Goal: Task Accomplishment & Management: Complete application form

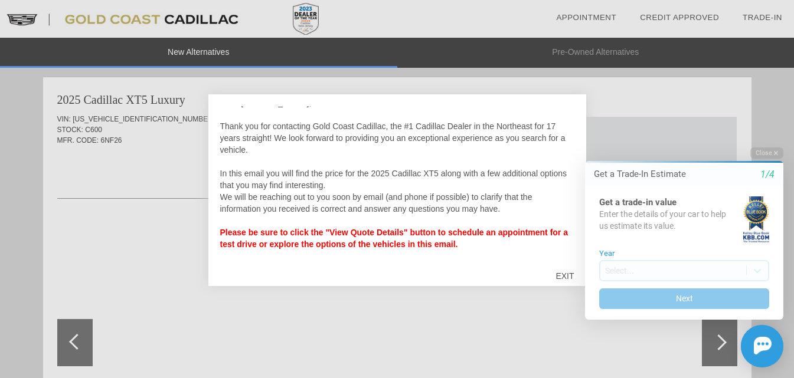
scroll to position [12, 0]
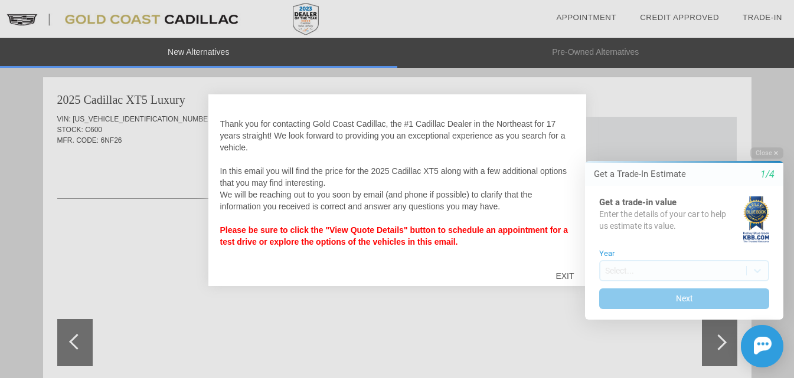
click at [394, 238] on strong "Please be sure to click the "View Quote Details" button to schedule an appointm…" at bounding box center [394, 235] width 348 height 21
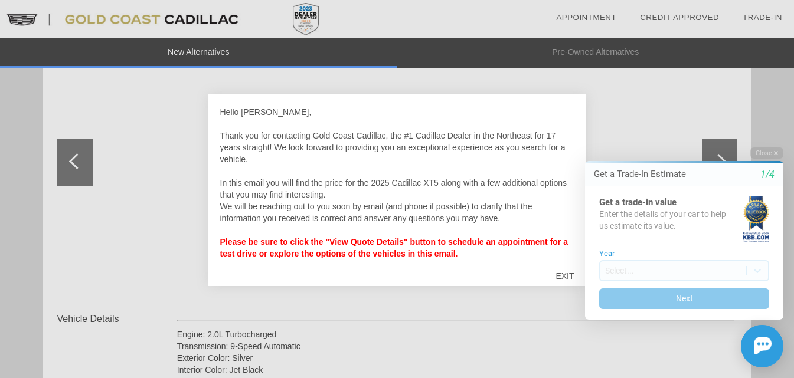
scroll to position [177, 0]
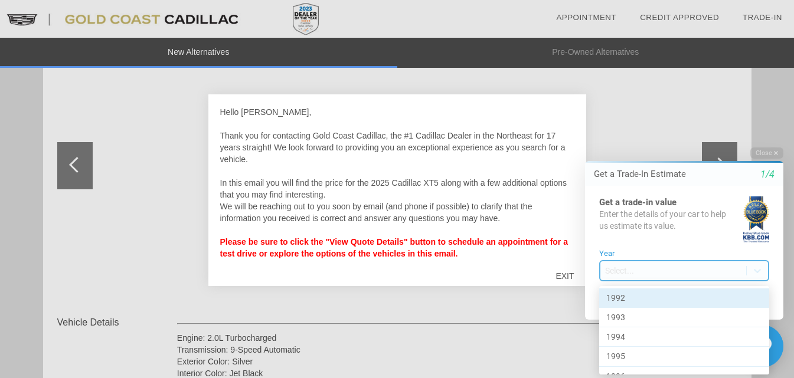
click at [632, 137] on body "Welcome! Get a Trade-In Estimate 1/4 Get a trade-in value Enter the details of …" at bounding box center [677, 137] width 234 height 0
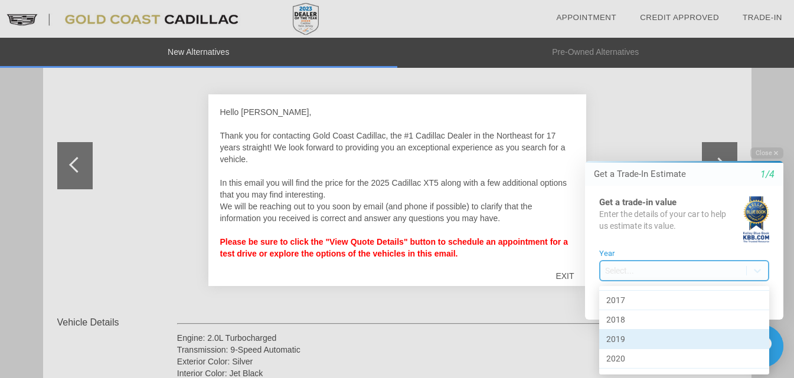
scroll to position [487, 0]
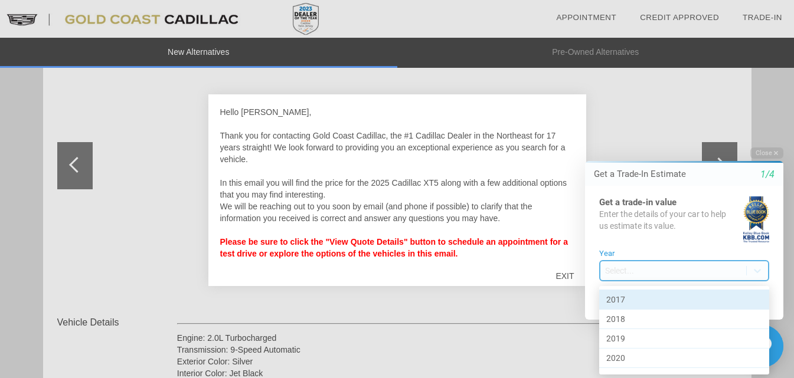
click at [666, 300] on div "2017" at bounding box center [684, 299] width 170 height 19
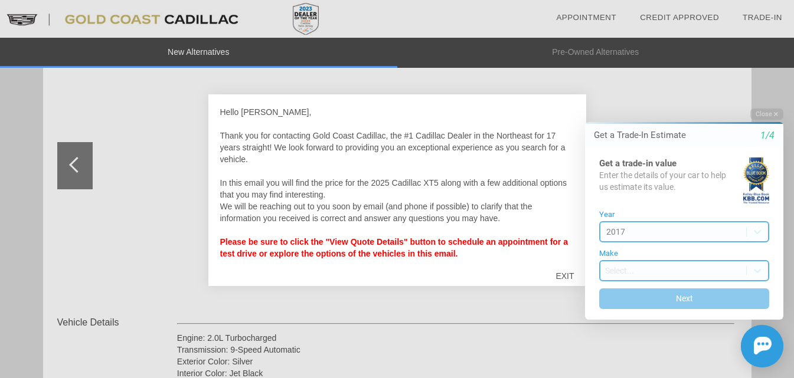
click at [639, 98] on body "Welcome! Get a Trade-In Estimate 1/4 Get a trade-in value Enter the details of …" at bounding box center [677, 98] width 234 height 0
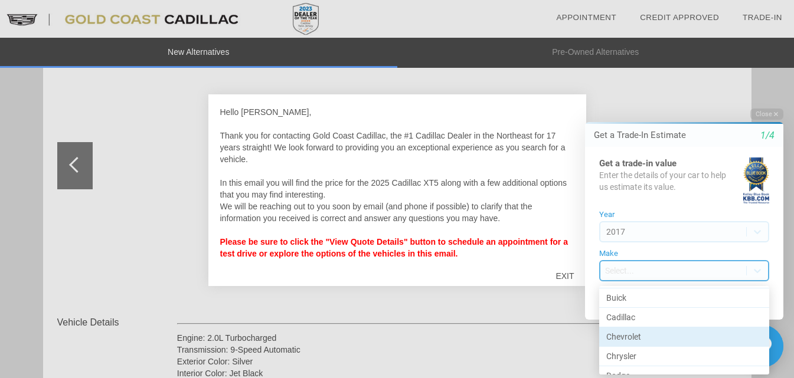
scroll to position [133, 0]
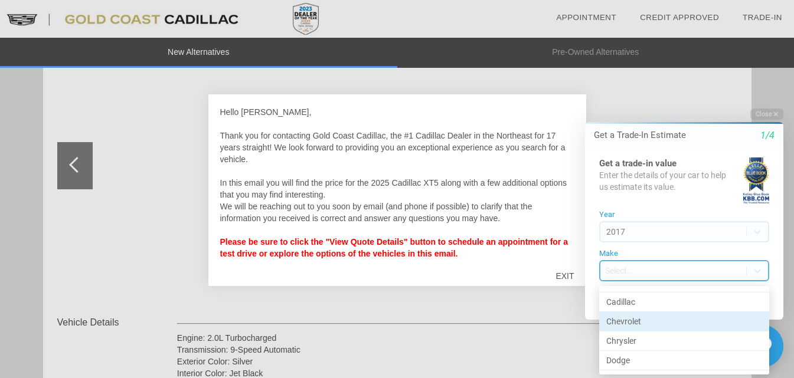
click at [634, 320] on div "Chevrolet" at bounding box center [684, 321] width 170 height 19
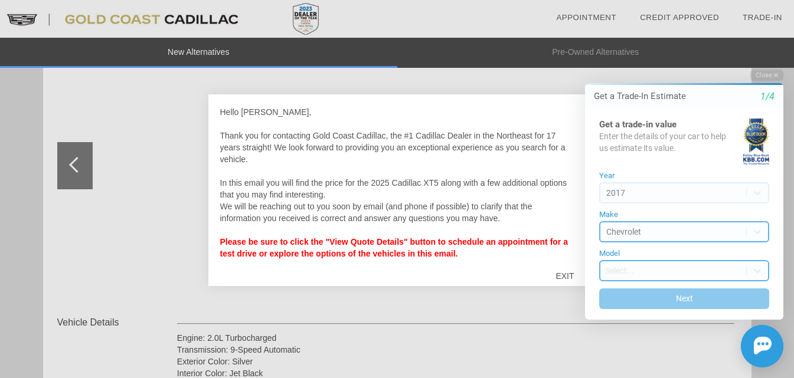
click at [631, 59] on body "Welcome! Get a Trade-In Estimate 1/4 Get a trade-in value Enter the details of …" at bounding box center [677, 59] width 234 height 0
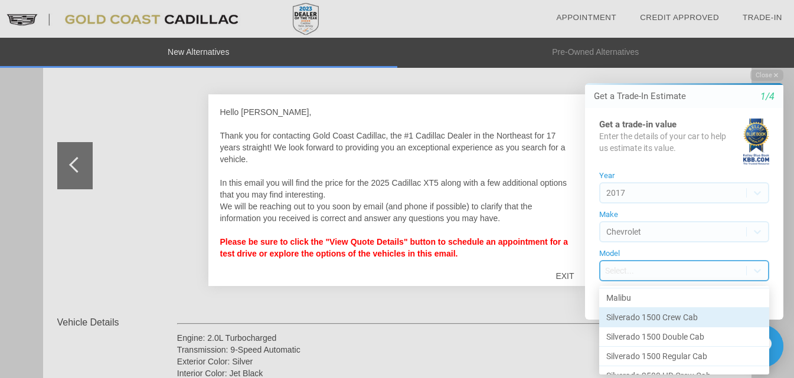
scroll to position [266, 0]
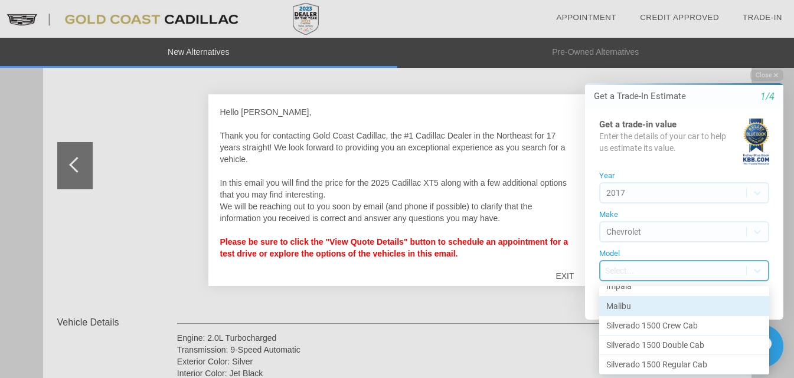
click at [623, 306] on div "Malibu" at bounding box center [684, 306] width 170 height 19
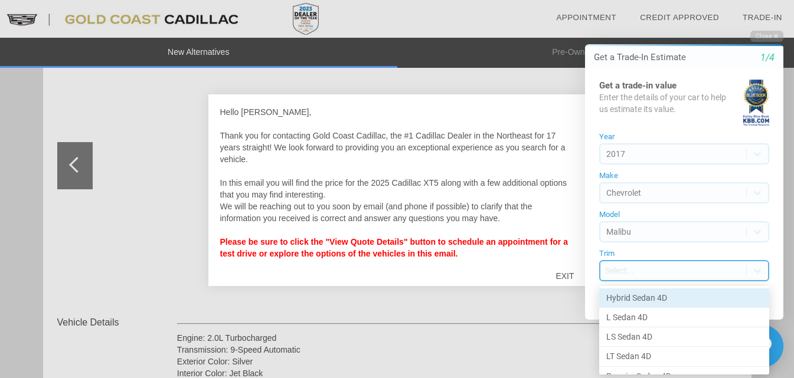
click at [632, 20] on body "Welcome! Get a Trade-In Estimate 1/4 Get a trade-in value Enter the details of …" at bounding box center [677, 20] width 234 height 0
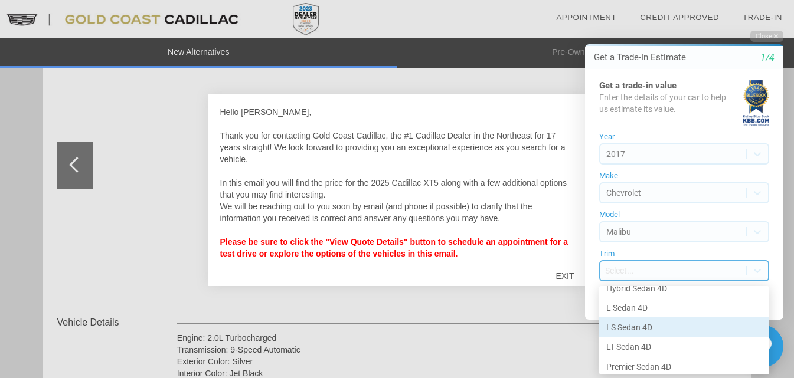
scroll to position [13, 0]
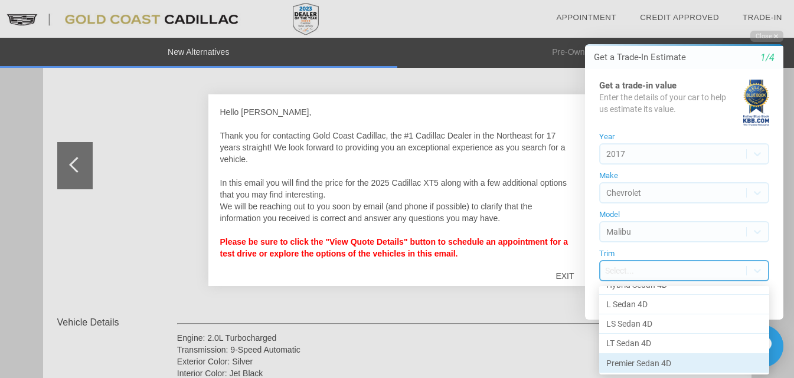
click at [641, 367] on div "Premier Sedan 4D" at bounding box center [684, 363] width 170 height 19
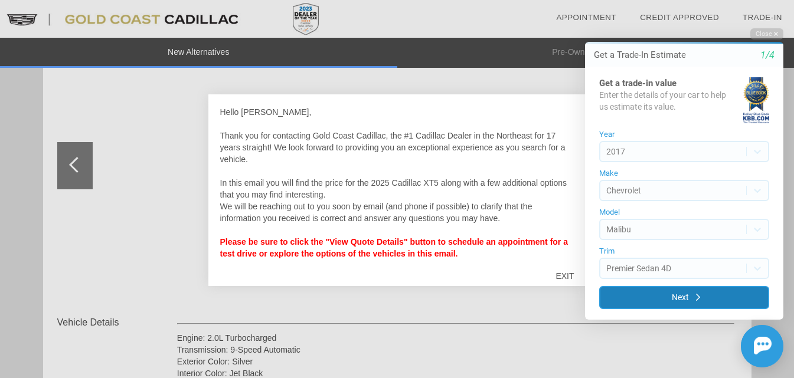
click at [661, 297] on button "Next" at bounding box center [684, 297] width 170 height 23
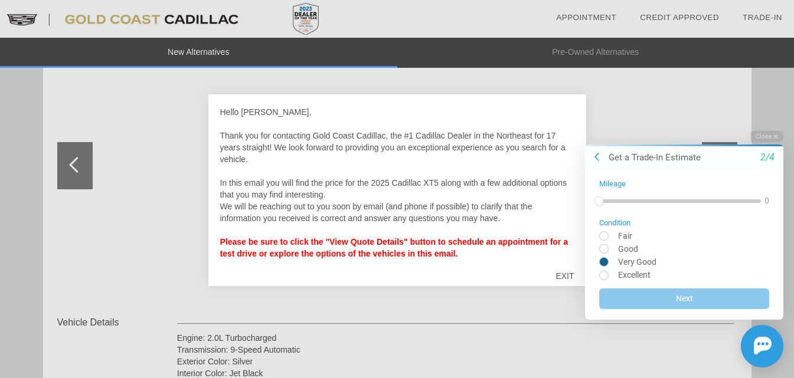
click at [604, 257] on input "radio" at bounding box center [684, 261] width 170 height 9
radio input "true"
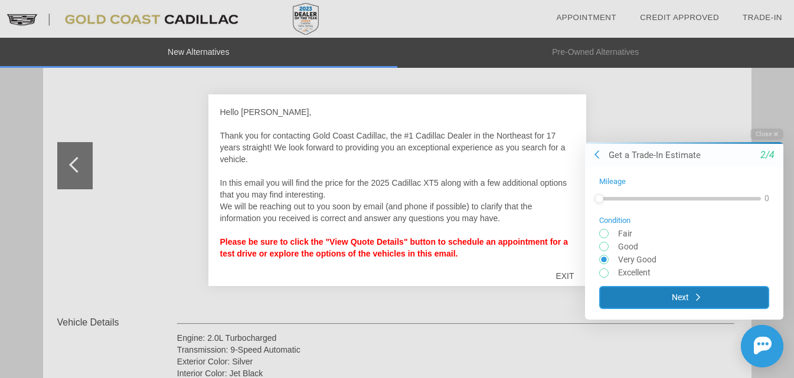
click at [661, 299] on button "Next" at bounding box center [684, 297] width 170 height 23
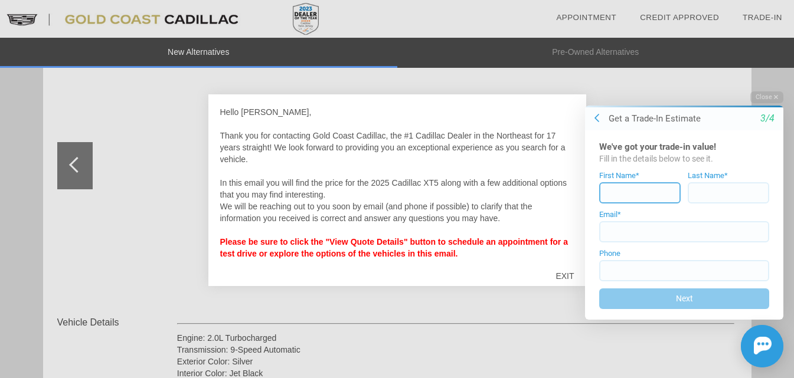
click at [631, 192] on input at bounding box center [639, 192] width 81 height 21
type input "vincent"
type input "volpe"
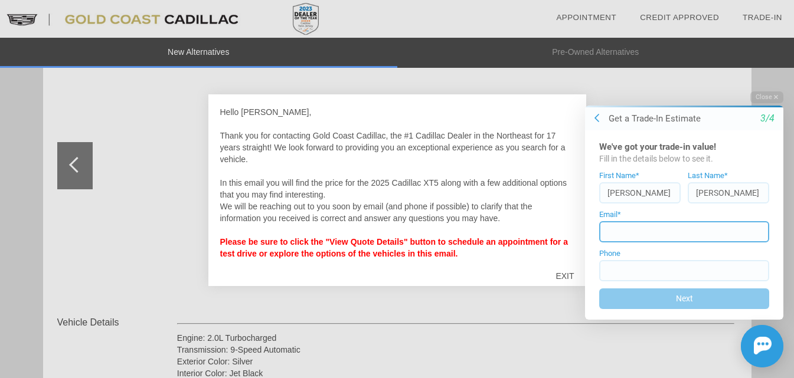
type input "vvolpe516@aol.com"
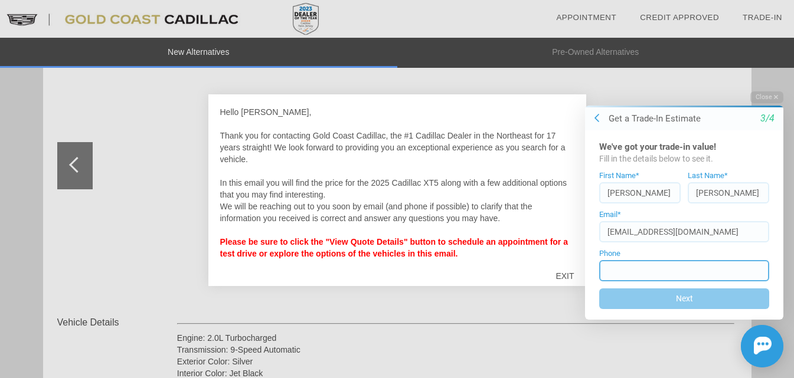
type input "(848) 992-0767"
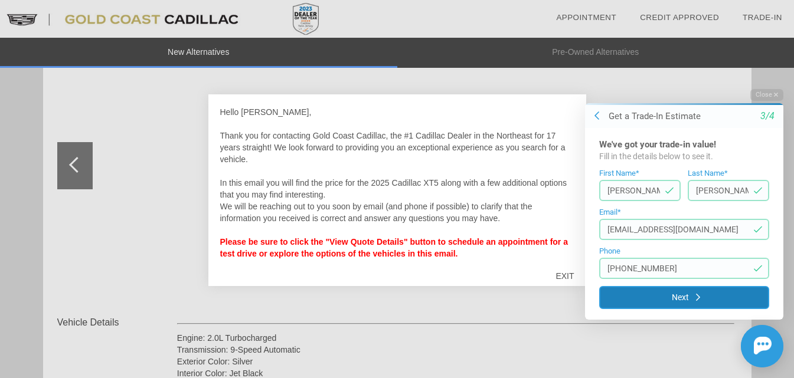
click at [648, 294] on button "Next" at bounding box center [684, 297] width 170 height 23
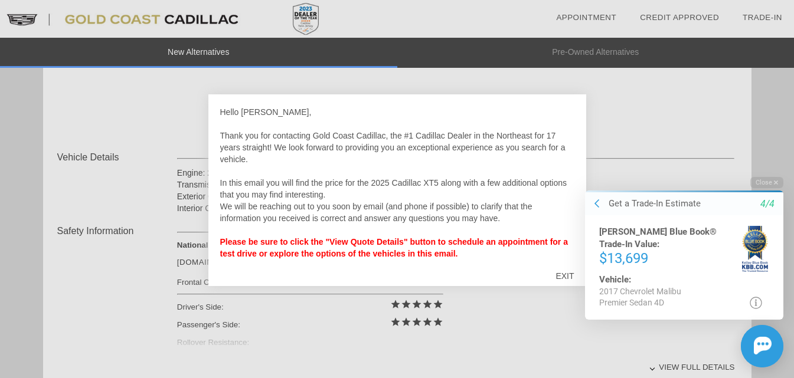
scroll to position [369, 0]
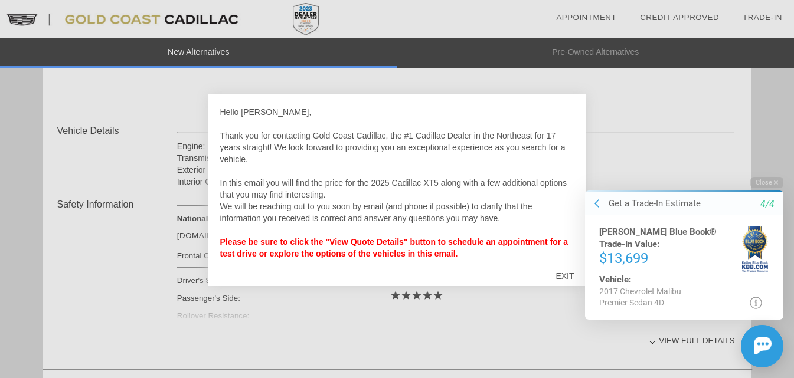
click at [562, 168] on html "Welcome! Get a Trade-In Estimate 4/4 Kelley Blue Book® Trade-In Value: $13,699 …" at bounding box center [677, 168] width 234 height 0
click at [566, 168] on html "Welcome! Get a Trade-In Estimate 4/4 Kelley Blue Book® Trade-In Value: $13,699 …" at bounding box center [677, 168] width 234 height 0
click at [565, 168] on html "Welcome! Get a Trade-In Estimate 4/4 Kelley Blue Book® Trade-In Value: $13,699 …" at bounding box center [677, 168] width 234 height 0
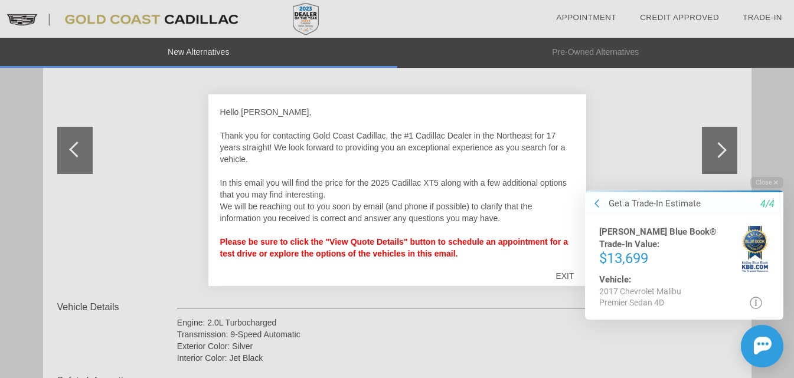
scroll to position [192, 0]
click at [568, 168] on html "Welcome! Get a Trade-In Estimate 4/4 Kelley Blue Book® Trade-In Value: $13,699 …" at bounding box center [677, 168] width 234 height 0
click at [571, 253] on div "Close Get a Trade-In Estimate 4/4 Kelley Blue Book® Trade-In Value: $13,699 Veh…" at bounding box center [677, 271] width 212 height 191
click at [570, 168] on html "Welcome! Get a Trade-In Estimate 4/4 Kelley Blue Book® Trade-In Value: $13,699 …" at bounding box center [677, 168] width 234 height 0
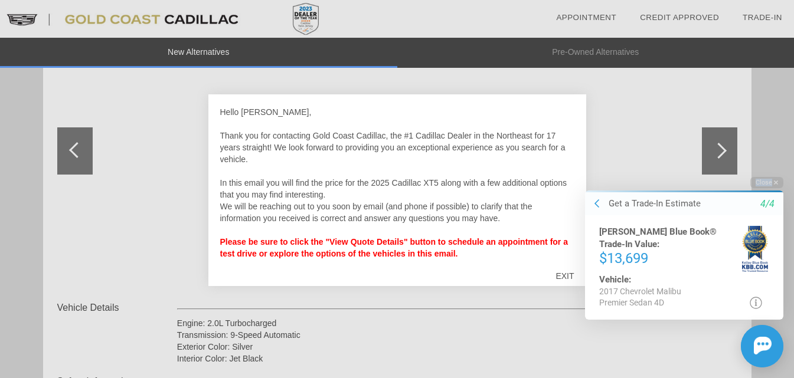
drag, startPoint x: 570, startPoint y: 254, endPoint x: 569, endPoint y: 177, distance: 76.7
click at [570, 168] on html "Welcome! Get a Trade-In Estimate 4/4 Kelley Blue Book® Trade-In Value: $13,699 …" at bounding box center [677, 168] width 234 height 0
click at [561, 168] on html "Welcome! Get a Trade-In Estimate 4/4 Kelley Blue Book® Trade-In Value: $13,699 …" at bounding box center [677, 168] width 234 height 0
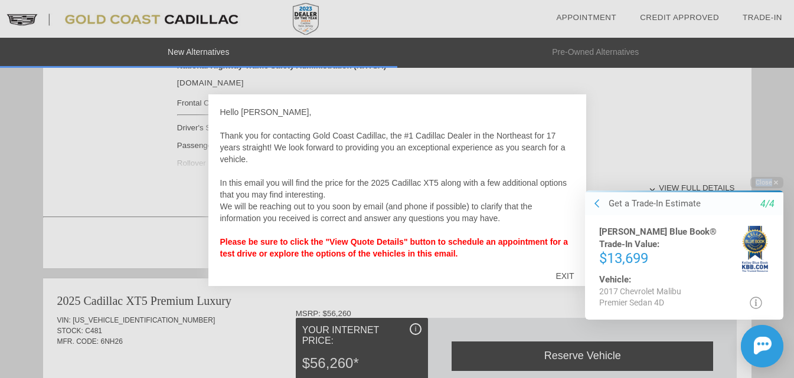
scroll to position [516, 0]
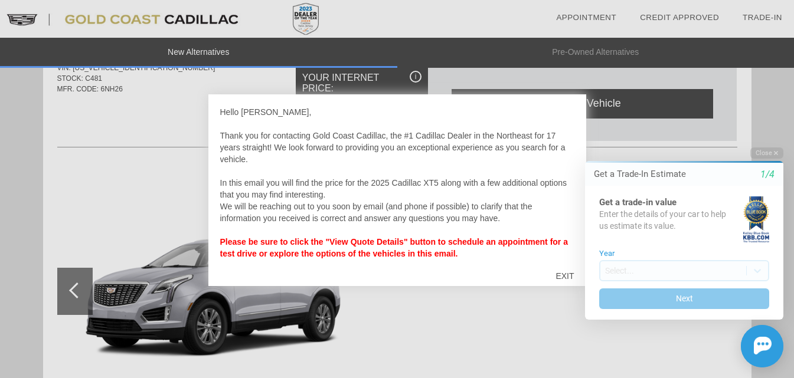
scroll to position [771, 0]
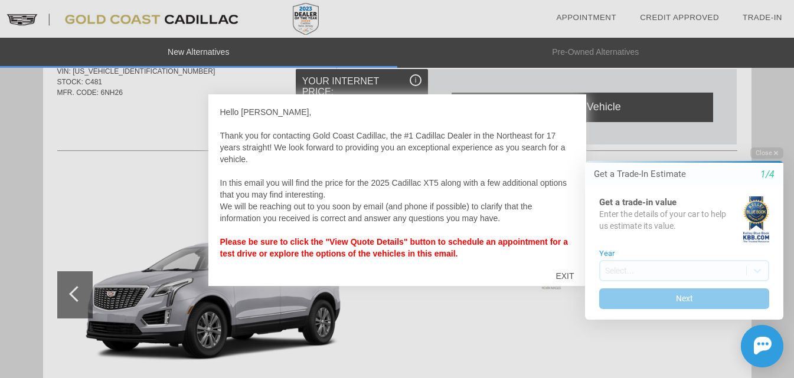
click at [562, 137] on html "Welcome! Get a Trade-In Estimate 1/4 Get a trade-in value Enter the details of …" at bounding box center [677, 137] width 234 height 0
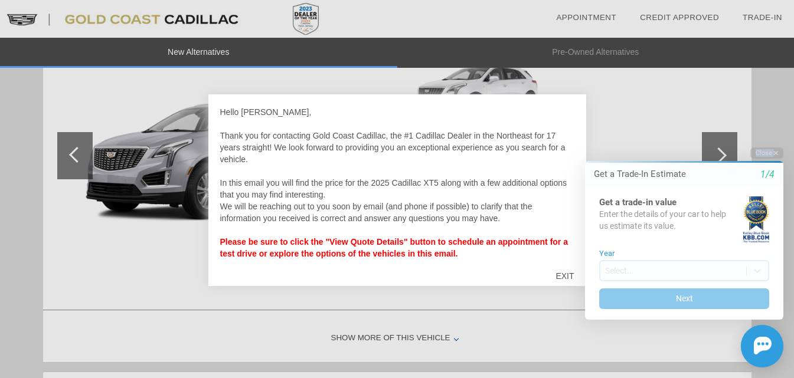
scroll to position [903, 0]
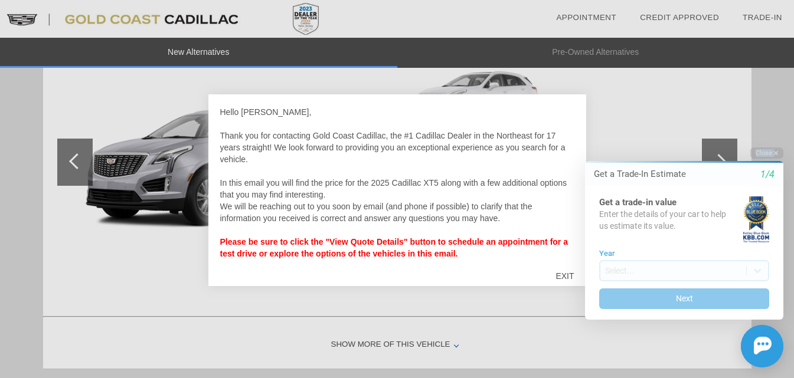
click at [431, 349] on div at bounding box center [397, 189] width 794 height 378
click at [430, 349] on div at bounding box center [397, 189] width 794 height 378
click at [68, 163] on div at bounding box center [397, 189] width 794 height 378
click at [71, 163] on div at bounding box center [397, 189] width 794 height 378
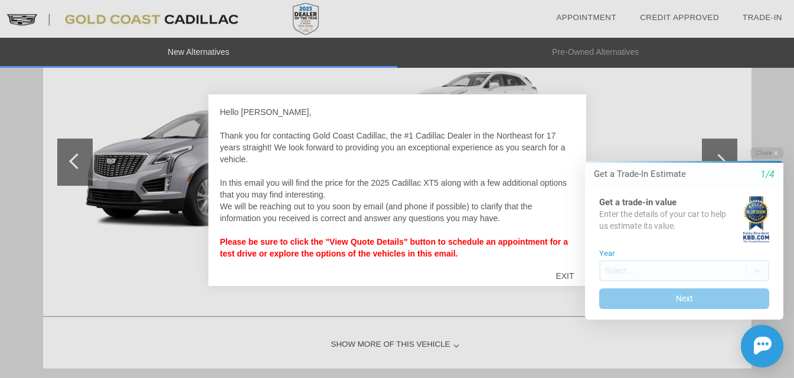
click at [71, 163] on div at bounding box center [397, 189] width 794 height 378
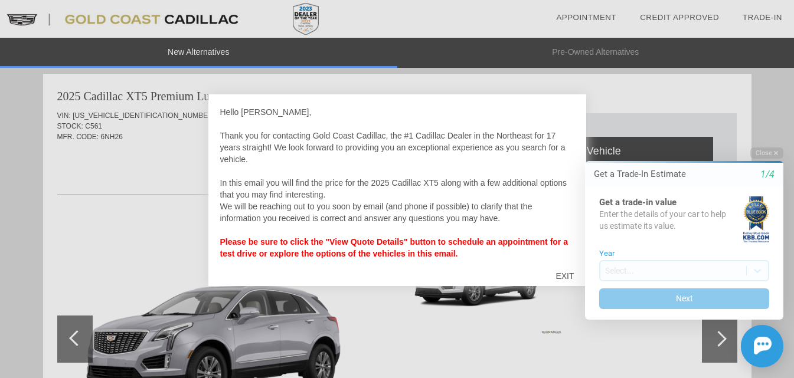
click at [558, 276] on div "EXIT" at bounding box center [564, 275] width 42 height 35
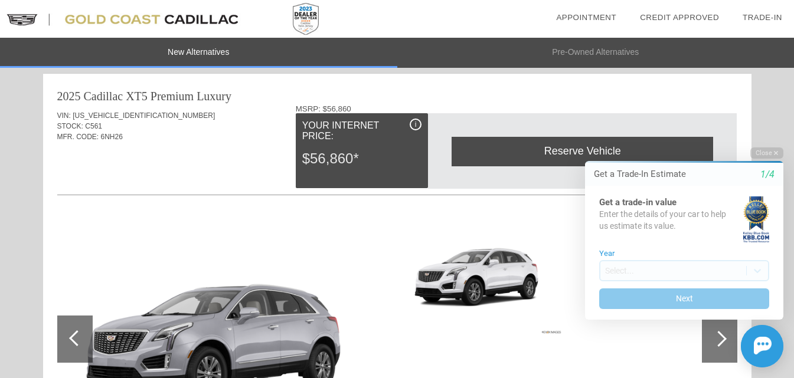
click at [561, 137] on html "Welcome! Get a Trade-In Estimate 1/4 Get a trade-in value Enter the details of …" at bounding box center [677, 137] width 234 height 0
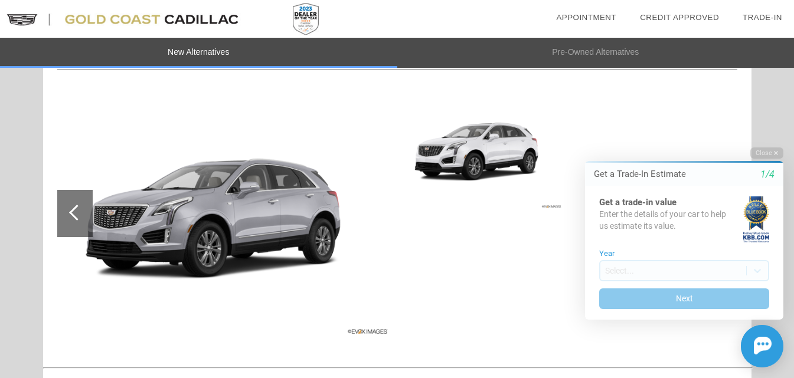
scroll to position [845, 0]
